Goal: Transaction & Acquisition: Purchase product/service

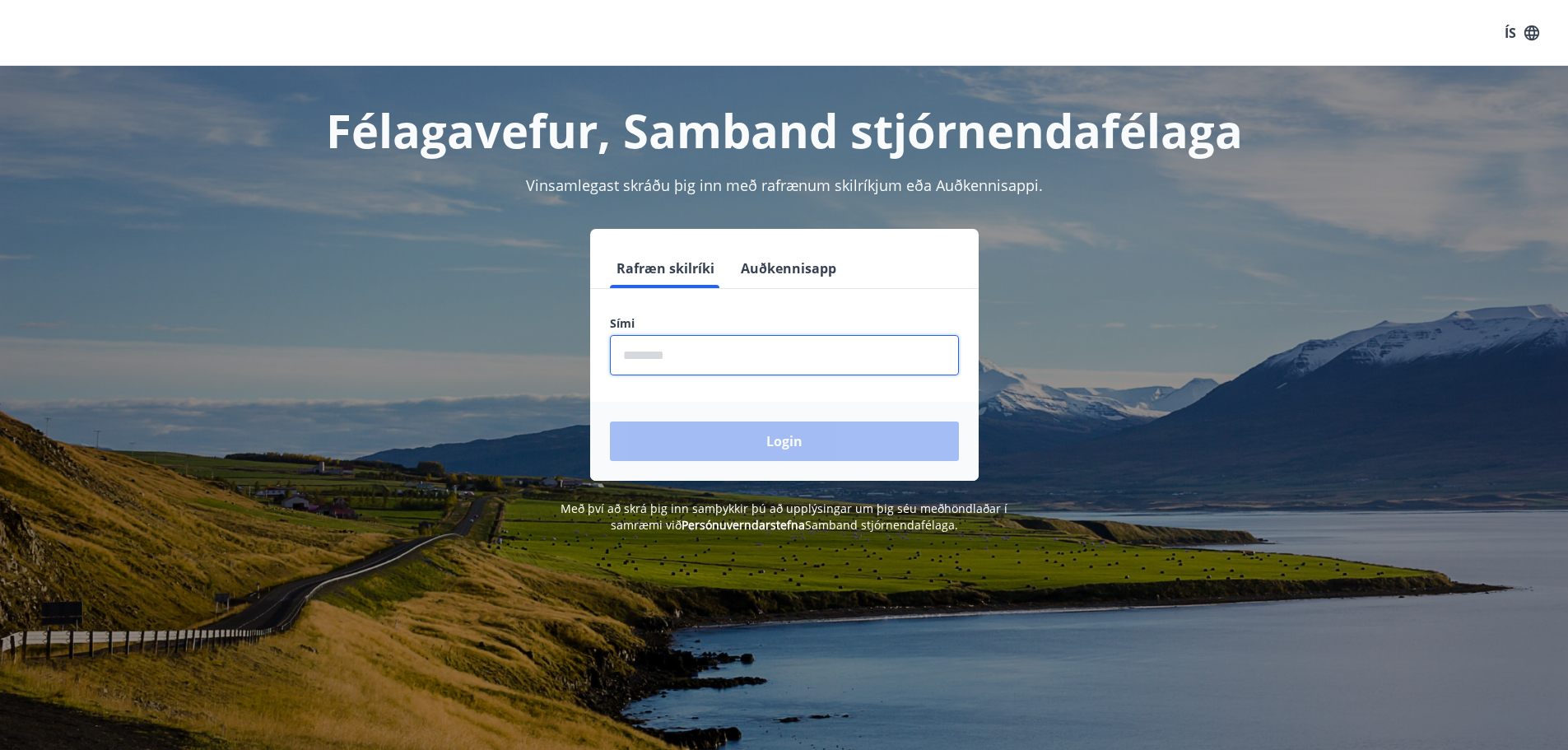
click at [731, 364] on input "phone" at bounding box center [784, 356] width 349 height 41
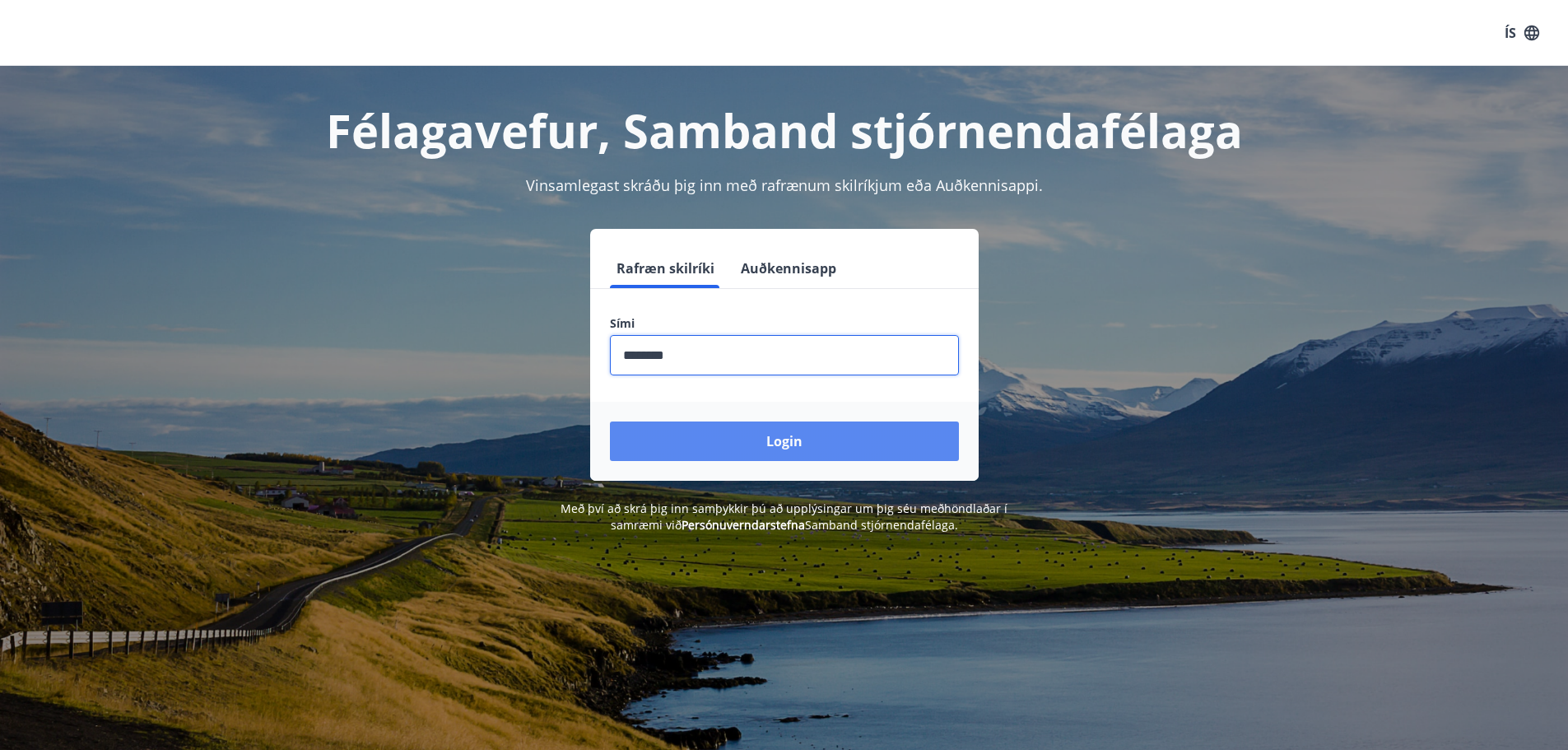
type input "********"
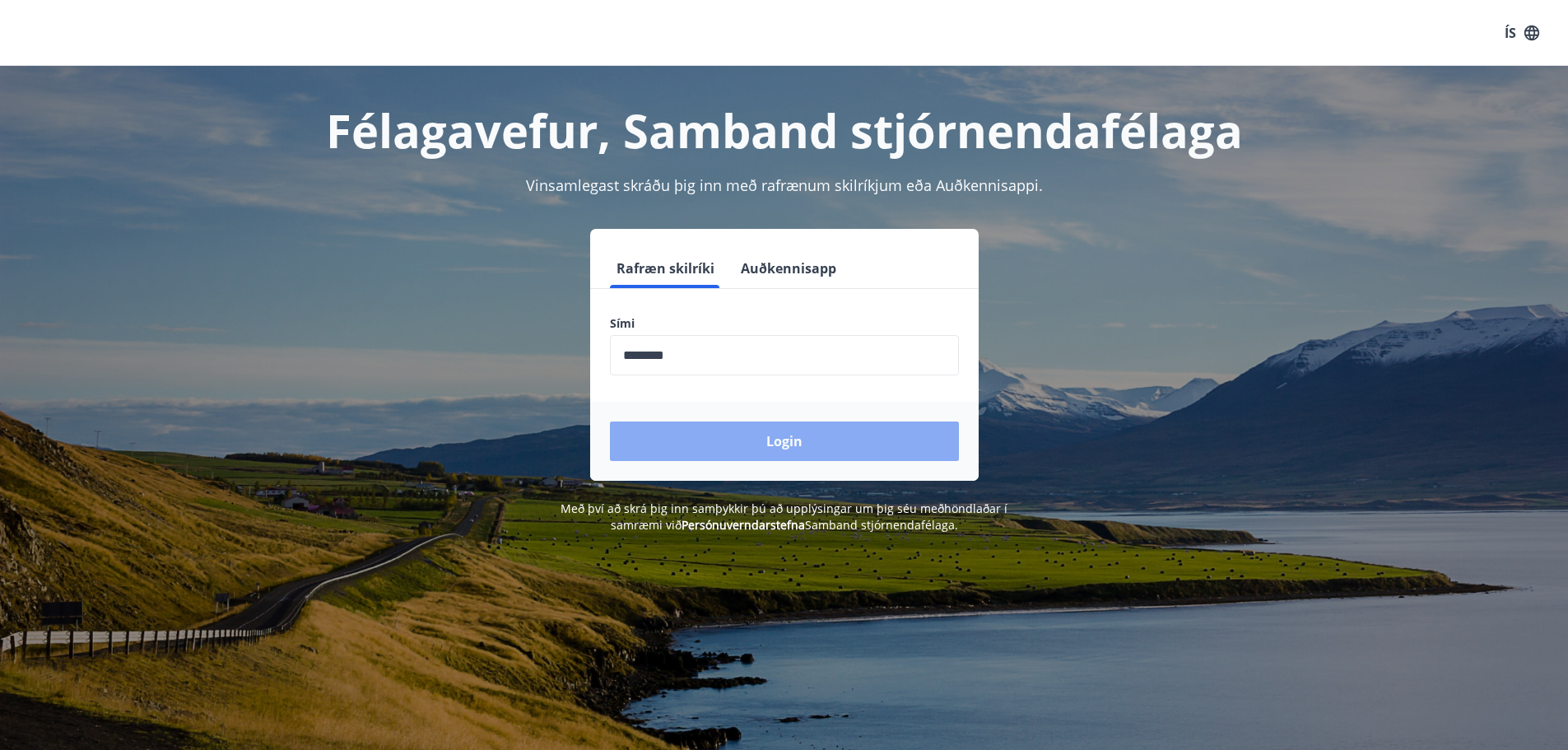
click at [780, 443] on button "Login" at bounding box center [784, 441] width 349 height 40
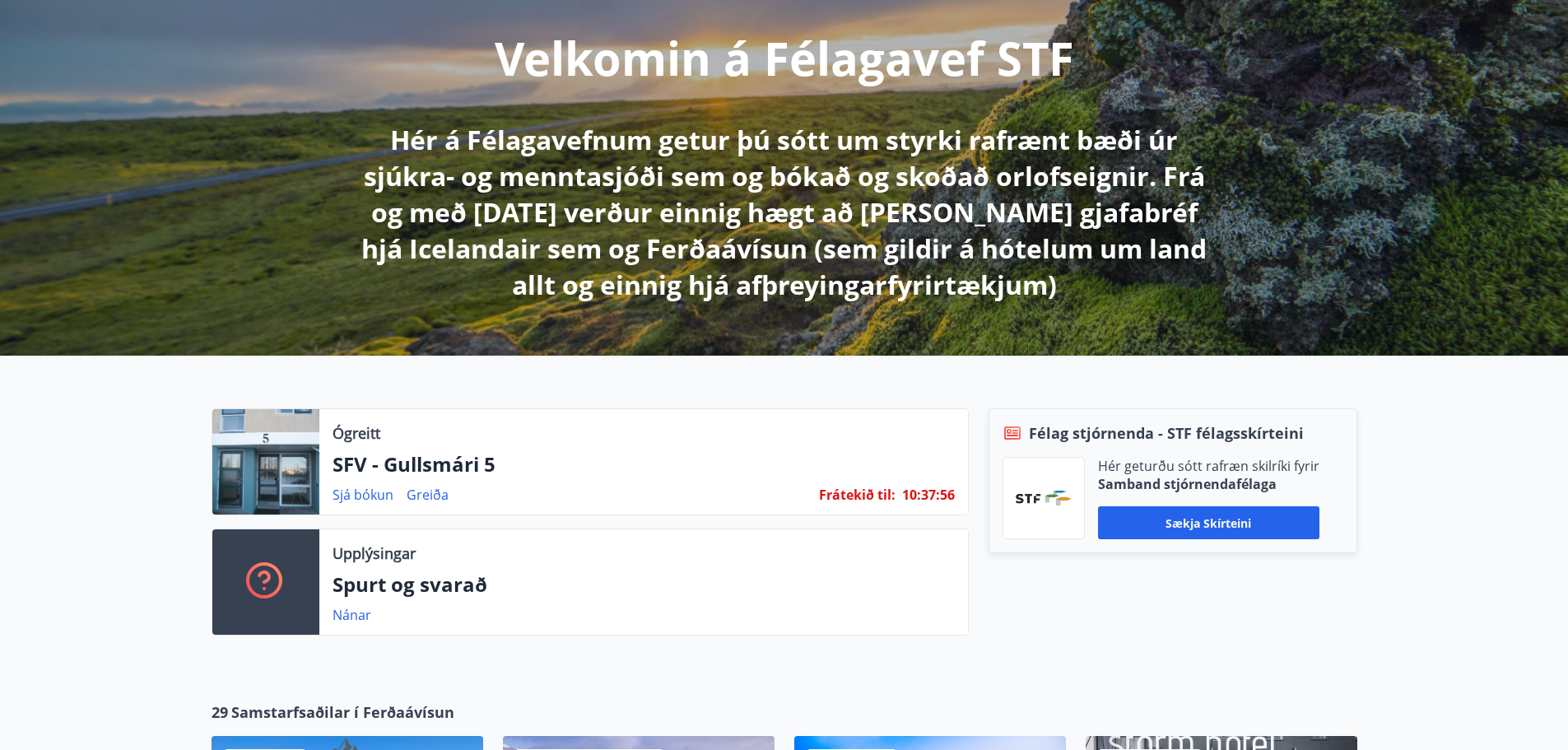
scroll to position [329, 0]
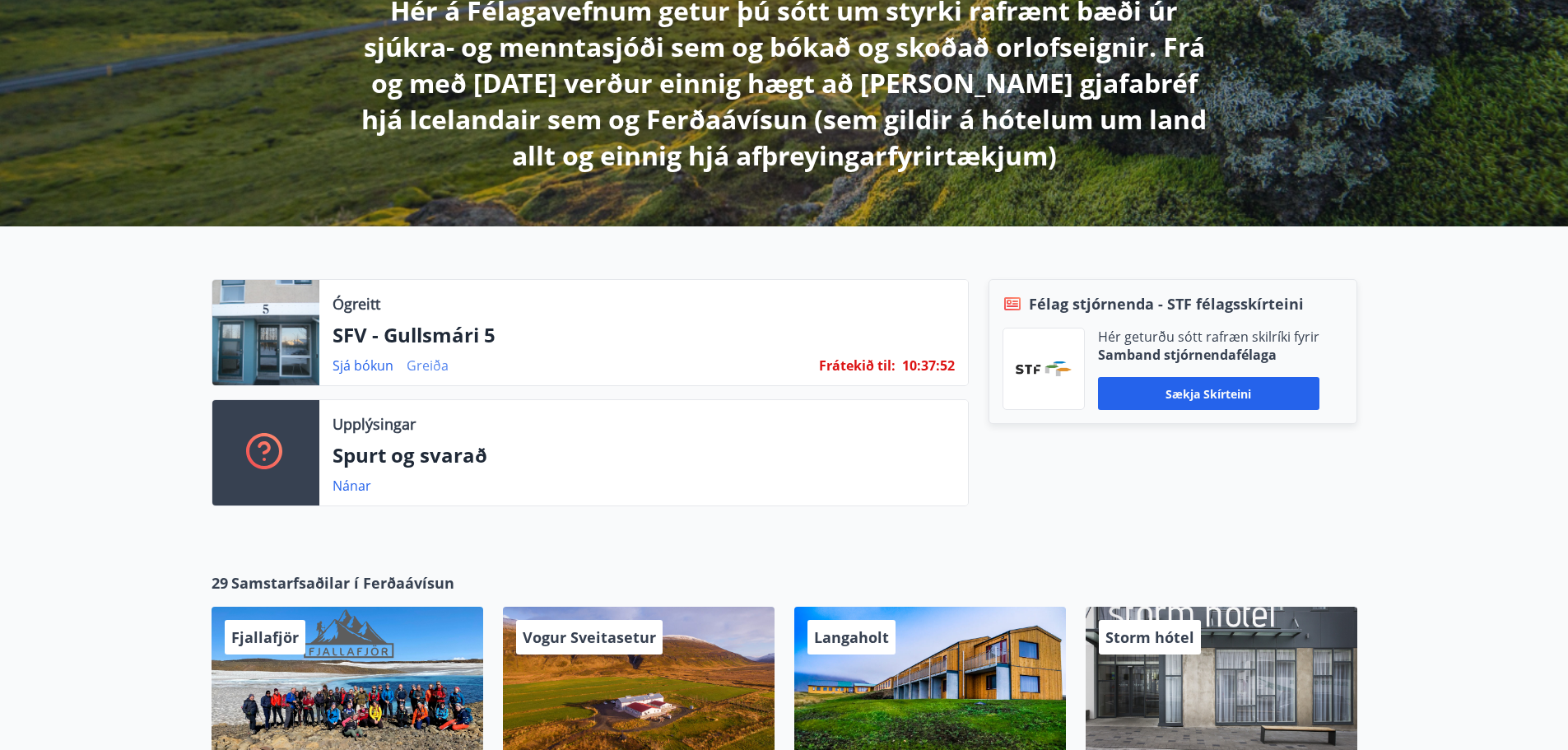
click at [428, 364] on link "Greiða" at bounding box center [427, 365] width 42 height 18
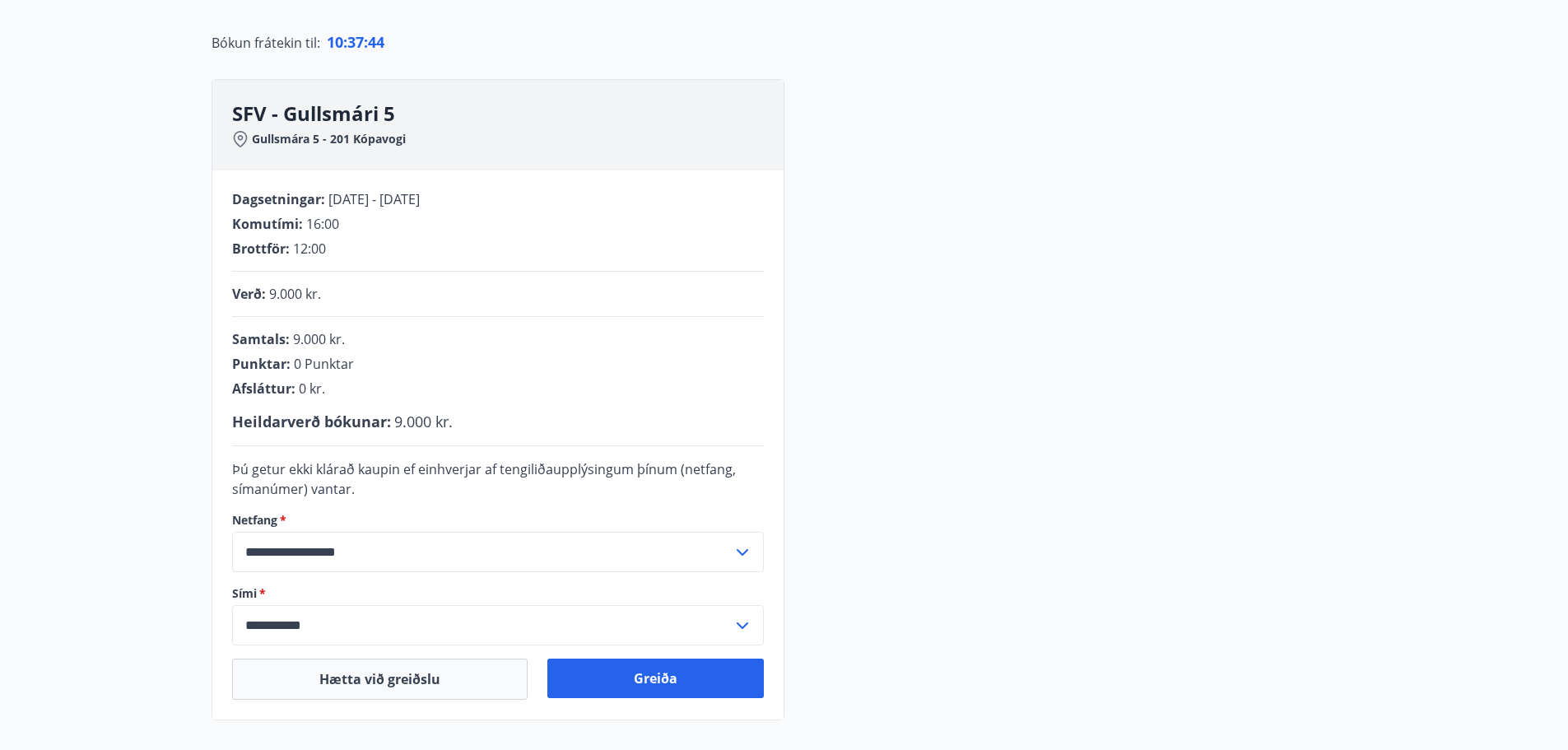
scroll to position [247, 0]
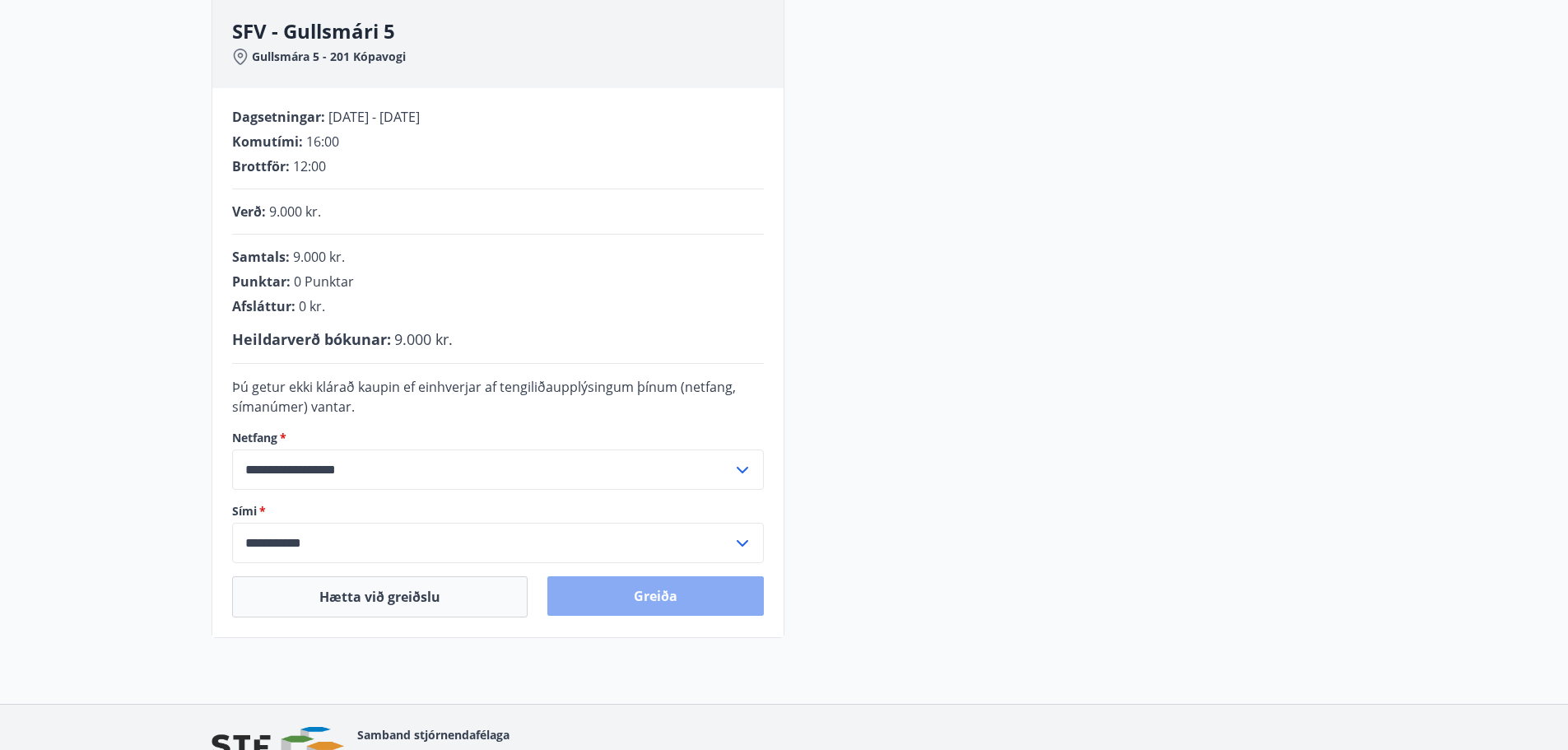
click at [652, 588] on button "Greiða" at bounding box center [655, 596] width 216 height 40
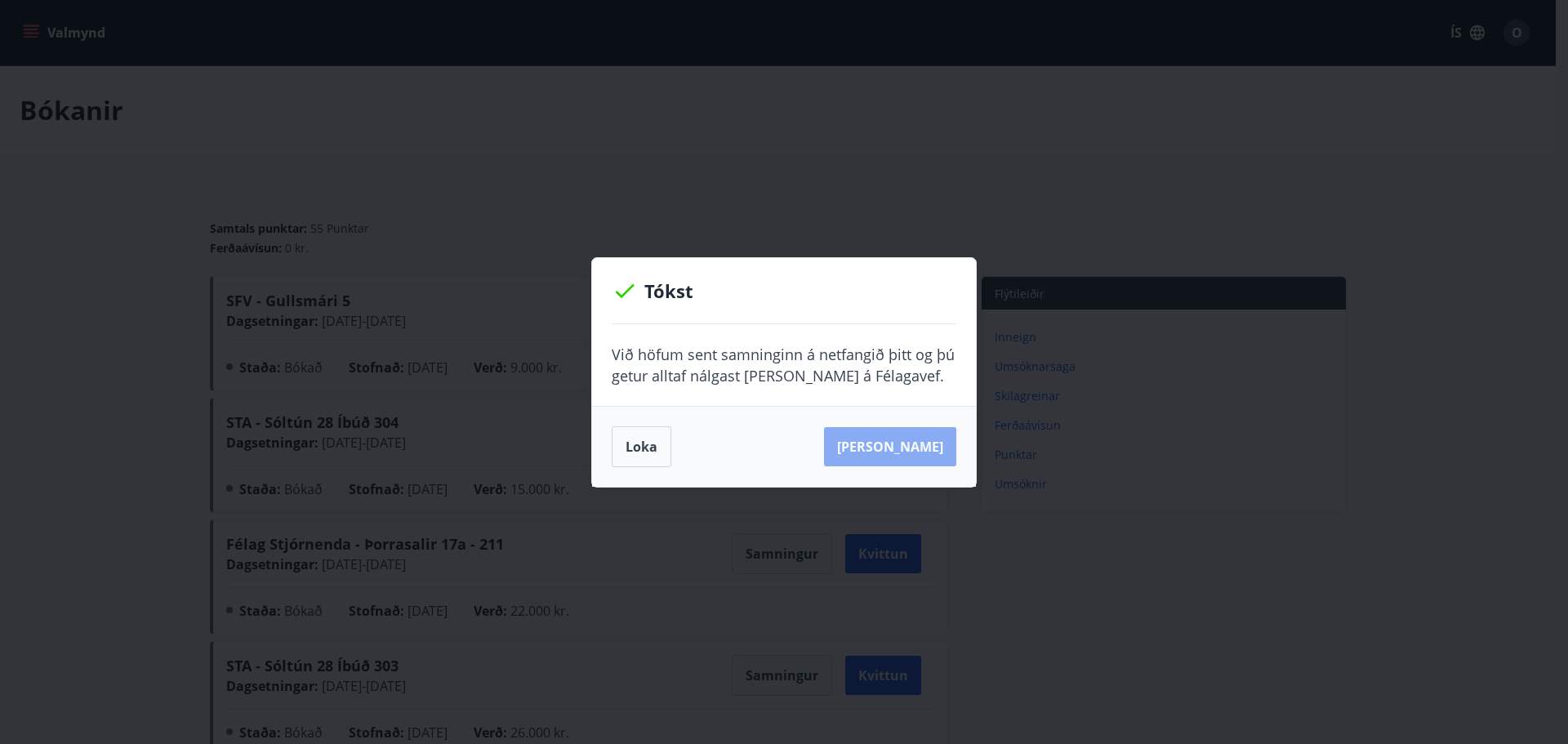
click at [921, 455] on button "[PERSON_NAME]" at bounding box center [890, 446] width 133 height 39
